Goal: Find specific page/section: Find specific page/section

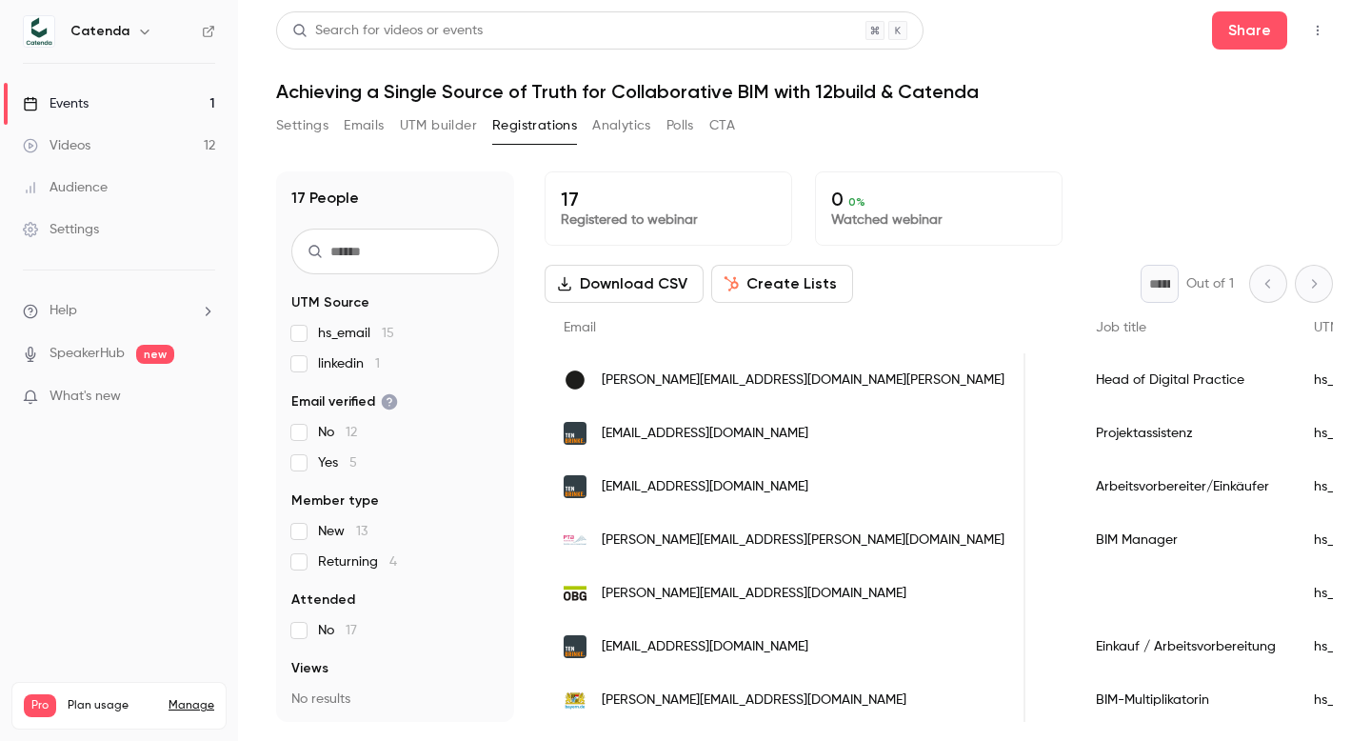
scroll to position [0, 815]
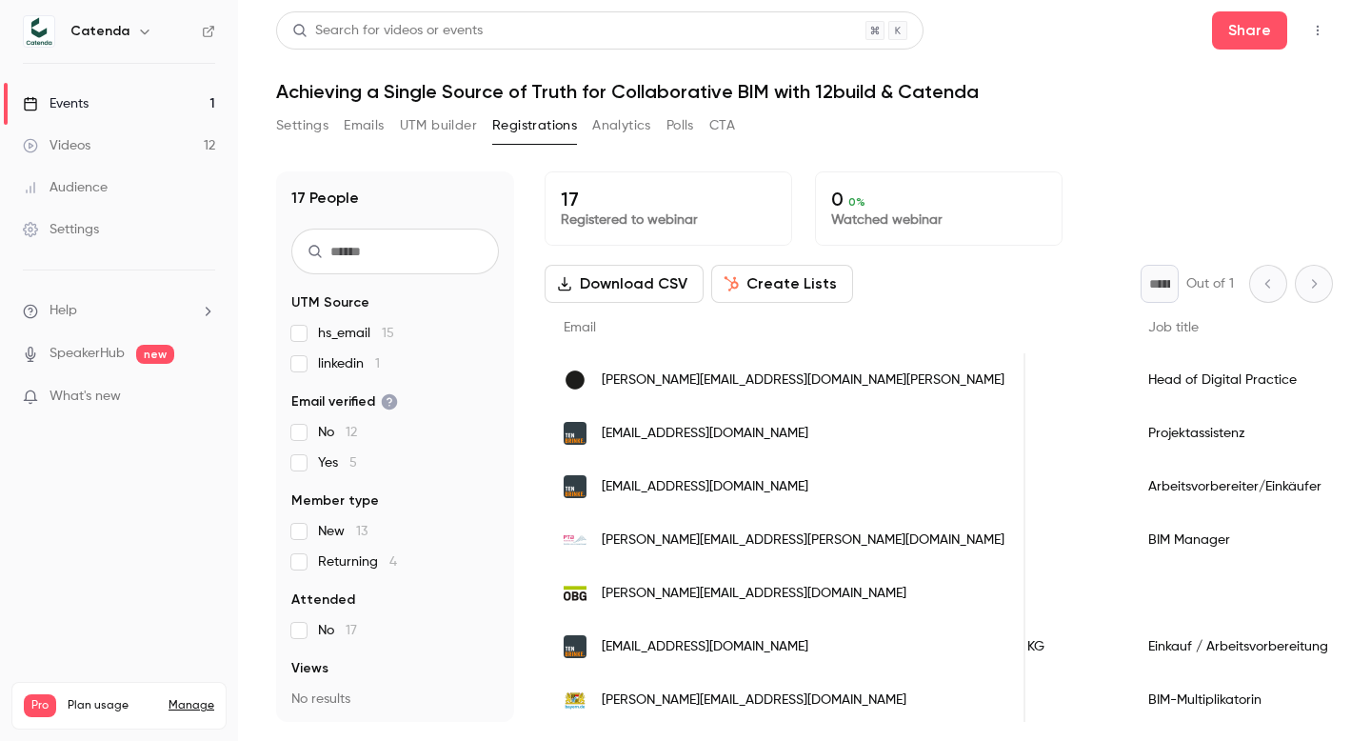
click at [1324, 39] on button "button" at bounding box center [1318, 30] width 30 height 30
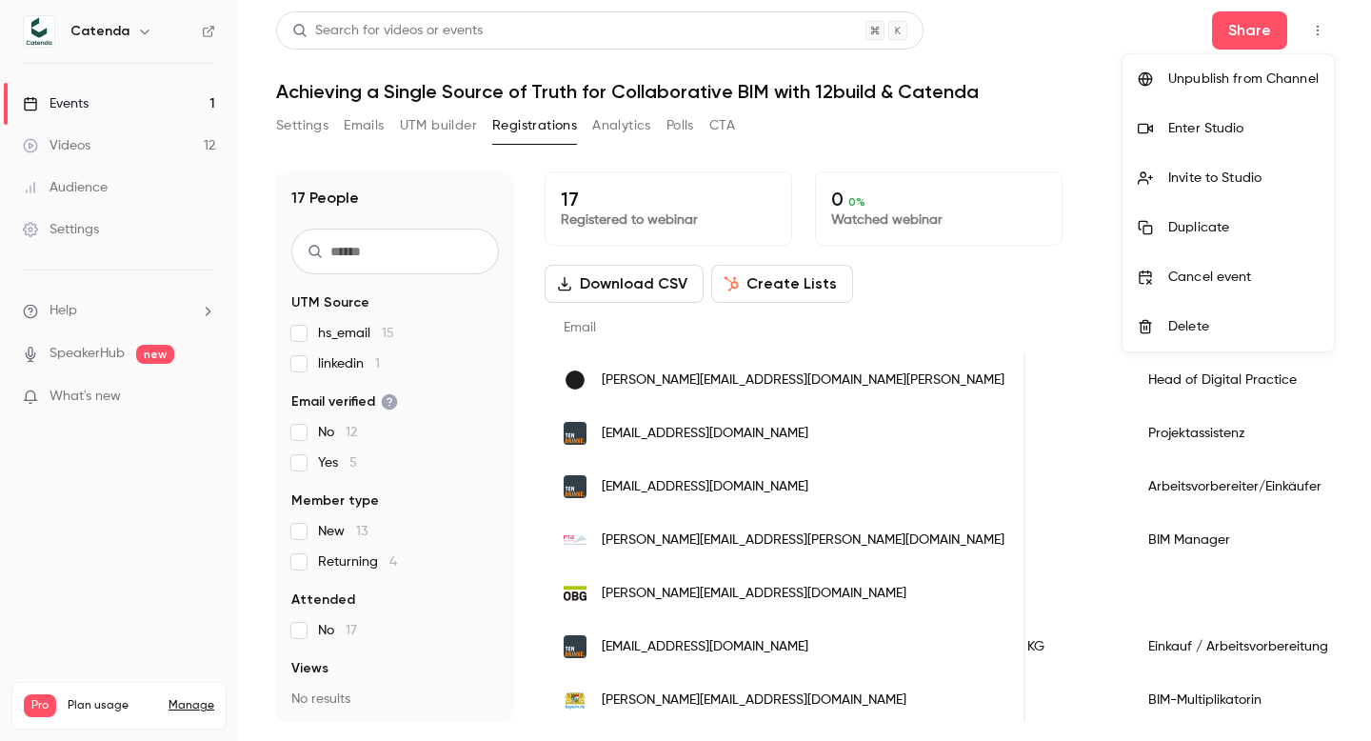
click at [1204, 127] on div "Enter Studio" at bounding box center [1243, 128] width 150 height 19
